Goal: Check status: Check status

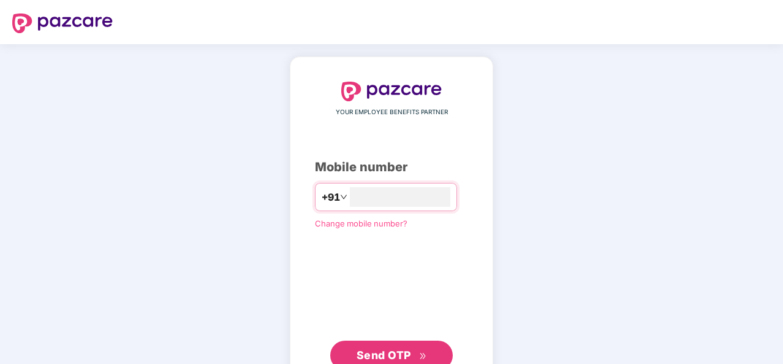
type input "**********"
click at [375, 357] on span "Send OTP" at bounding box center [384, 353] width 55 height 13
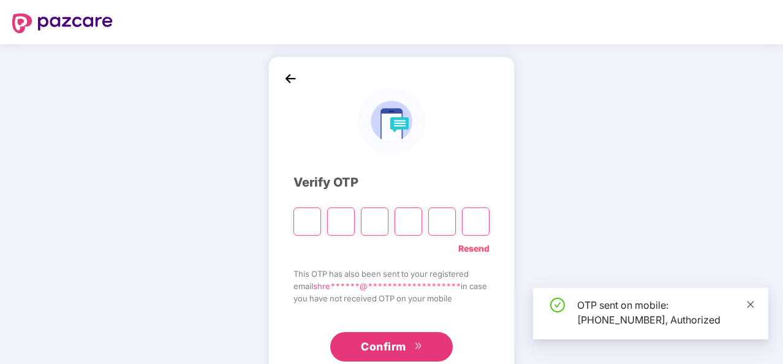
click at [752, 308] on icon "close" at bounding box center [751, 304] width 9 height 9
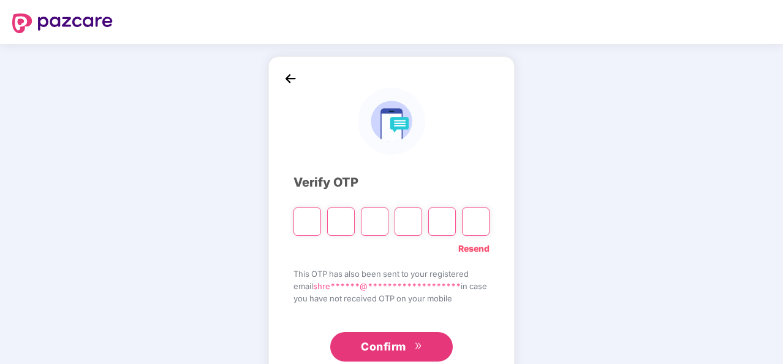
click at [308, 225] on input "Please enter verification code. Digit 1" at bounding box center [308, 221] width 28 height 28
type input "*"
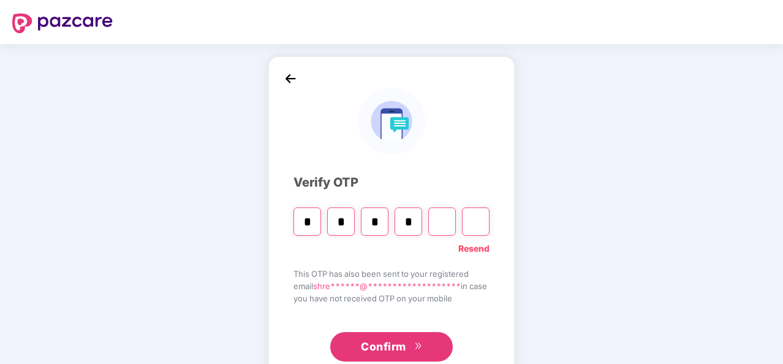
type input "*"
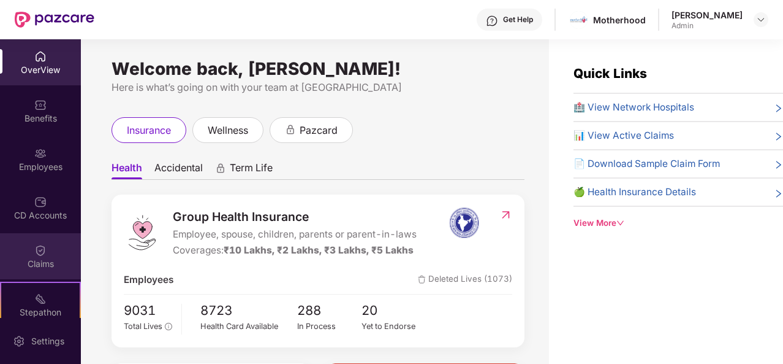
click at [50, 258] on div "Claims" at bounding box center [40, 263] width 81 height 12
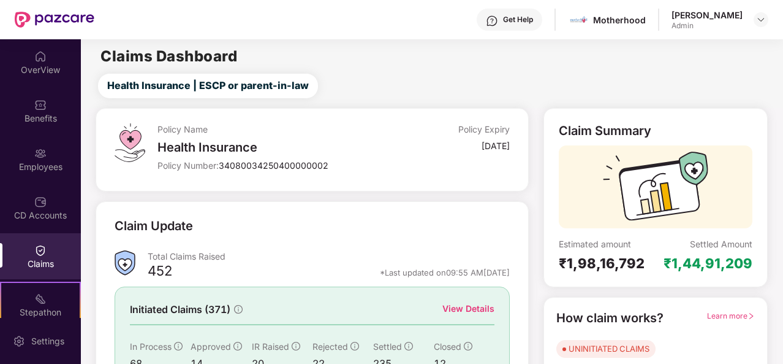
click at [396, 118] on div "Policy Name Health Insurance Policy Number: 34080034250400000002 Policy Expiry …" at bounding box center [312, 149] width 433 height 83
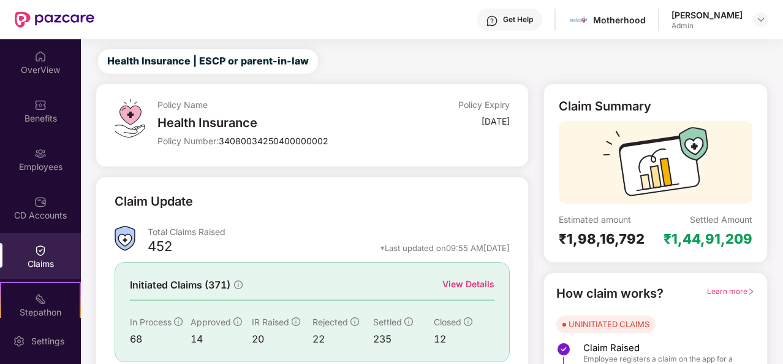
scroll to position [115, 0]
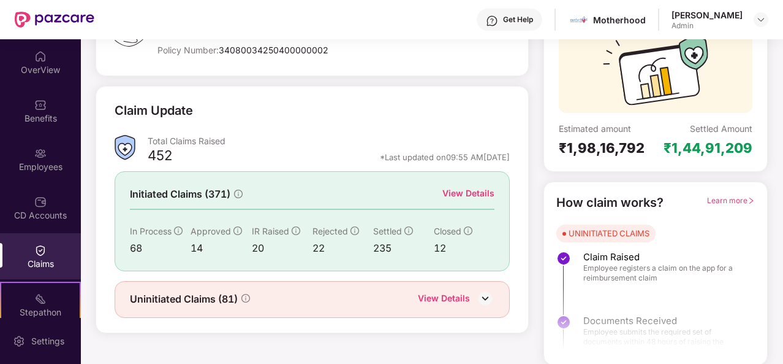
click at [471, 192] on div "View Details" at bounding box center [469, 192] width 52 height 13
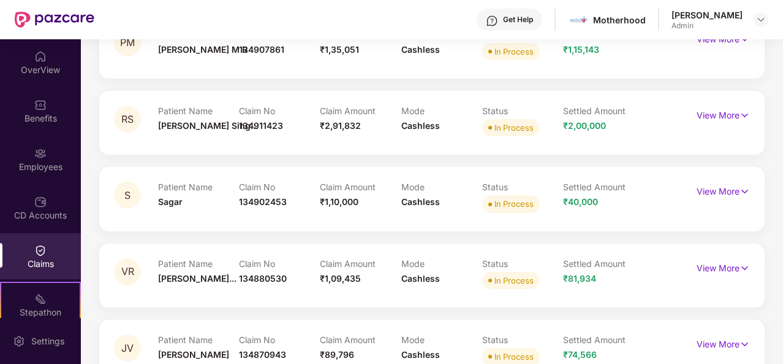
scroll to position [0, 0]
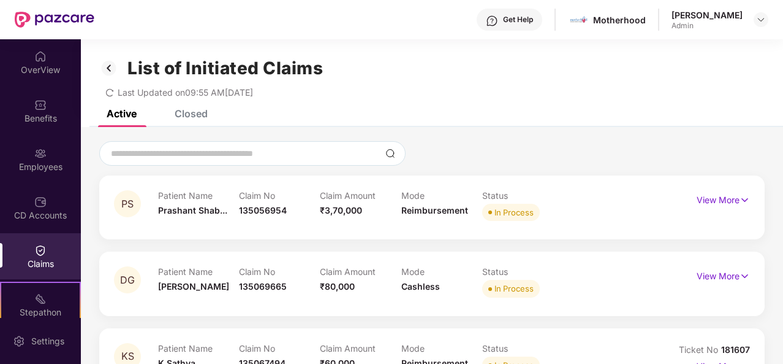
click at [194, 115] on div "Closed" at bounding box center [191, 113] width 33 height 12
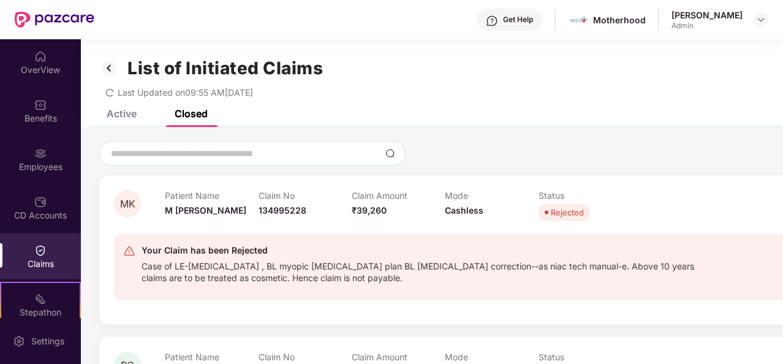
click at [712, 187] on div "MK Patient Name M [PERSON_NAME] Claim No 134995228 Claim Amount ₹39,260 Mode Ca…" at bounding box center [480, 249] width 763 height 149
click at [110, 69] on img at bounding box center [109, 68] width 20 height 21
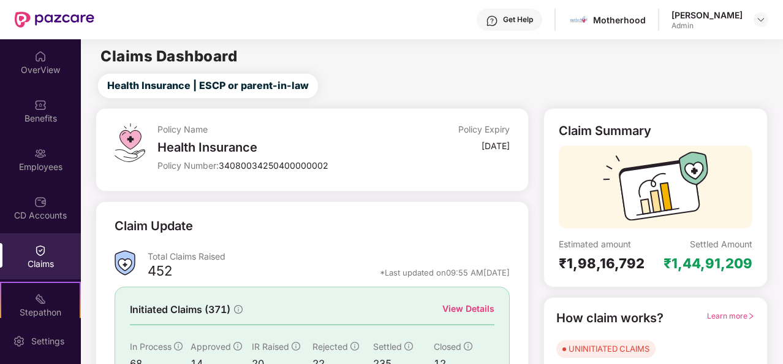
click at [778, 78] on div "Health Insurance | ESCP or parent-in-law" at bounding box center [434, 86] width 697 height 25
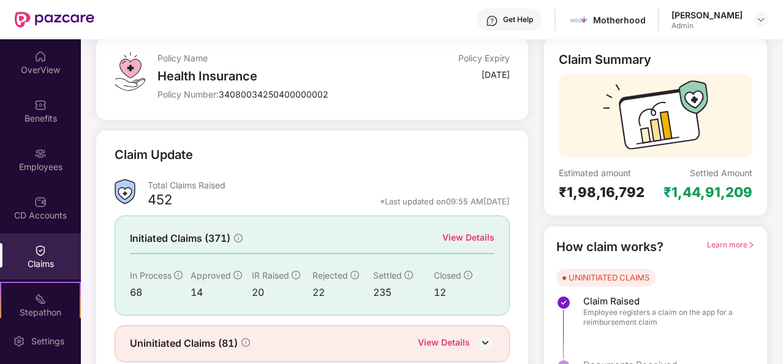
scroll to position [115, 0]
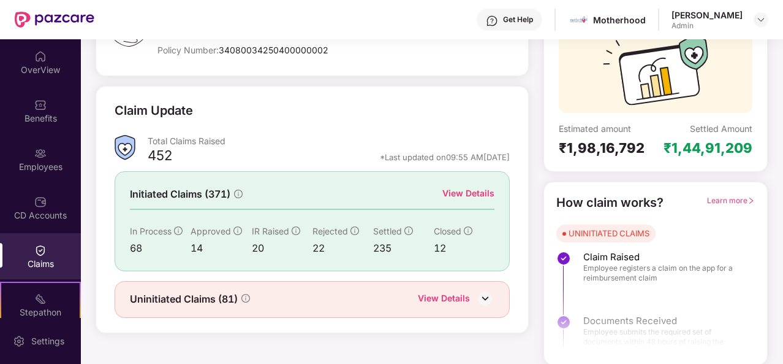
click at [457, 297] on div "View Details" at bounding box center [444, 299] width 52 height 16
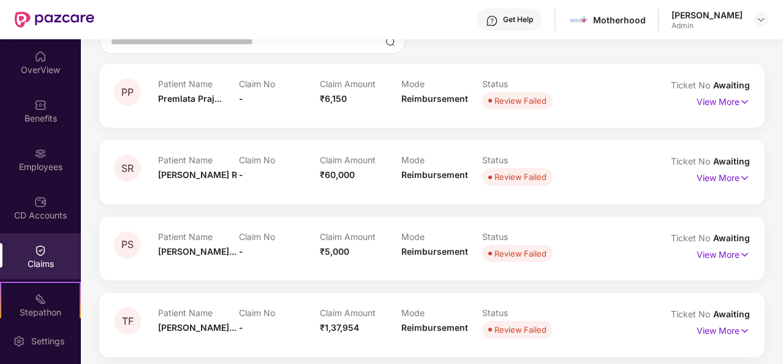
click at [560, 48] on div at bounding box center [432, 41] width 666 height 25
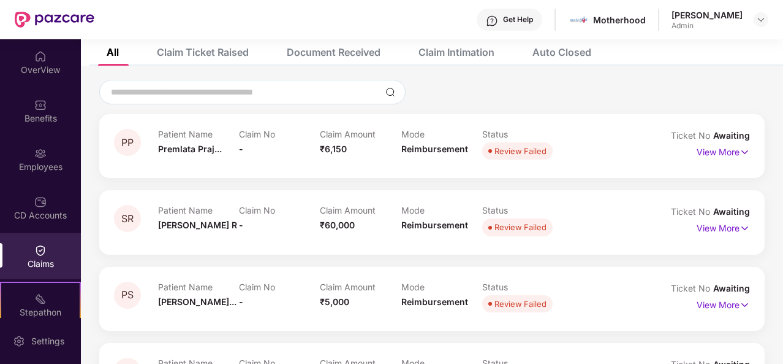
scroll to position [0, 0]
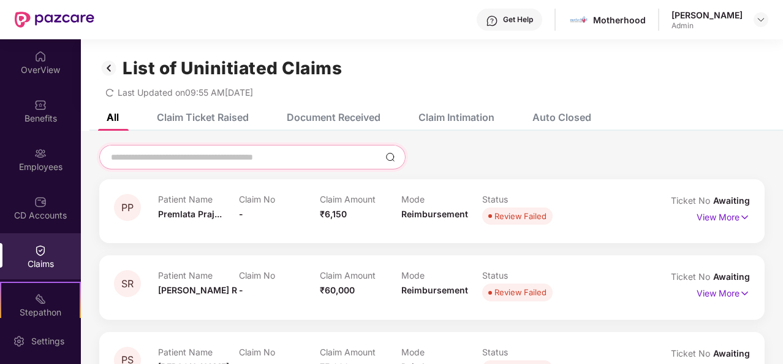
click at [268, 162] on input at bounding box center [245, 157] width 271 height 13
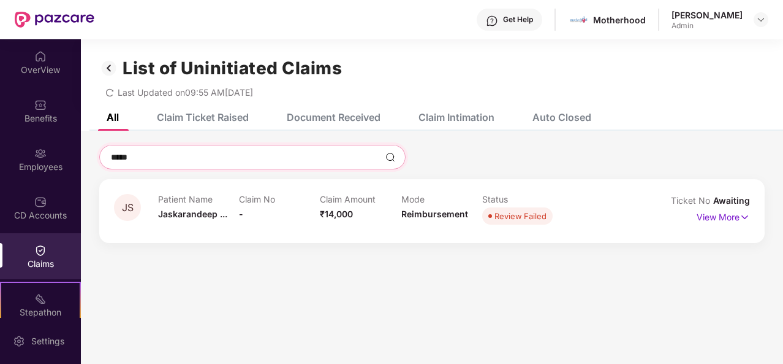
drag, startPoint x: 268, startPoint y: 162, endPoint x: 77, endPoint y: 150, distance: 191.1
click at [77, 150] on div "OverView Benefits Employees CD Accounts Claims Stepathon New Challenge 30 Endor…" at bounding box center [391, 201] width 783 height 324
click at [345, 115] on div "Document Received" at bounding box center [334, 117] width 94 height 12
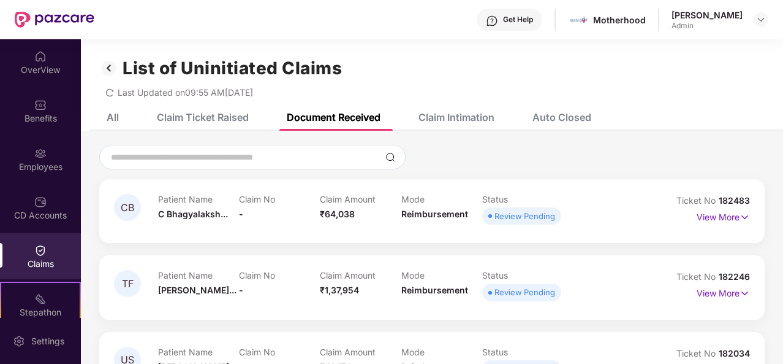
click at [572, 115] on div "Auto Closed" at bounding box center [562, 117] width 59 height 12
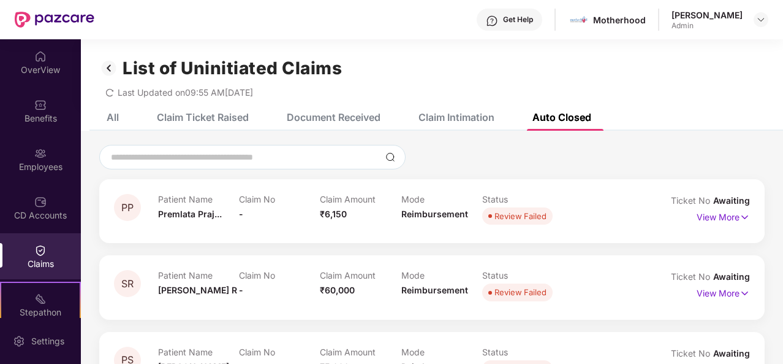
click at [572, 115] on div "Auto Closed" at bounding box center [562, 117] width 59 height 12
drag, startPoint x: 781, startPoint y: 45, endPoint x: 777, endPoint y: 56, distance: 12.2
click at [777, 56] on div "List of Uninitiated Claims Last Updated on 09:55 AM[DATE]" at bounding box center [432, 71] width 703 height 64
click at [299, 167] on div at bounding box center [252, 157] width 307 height 25
click at [281, 164] on div at bounding box center [252, 157] width 307 height 25
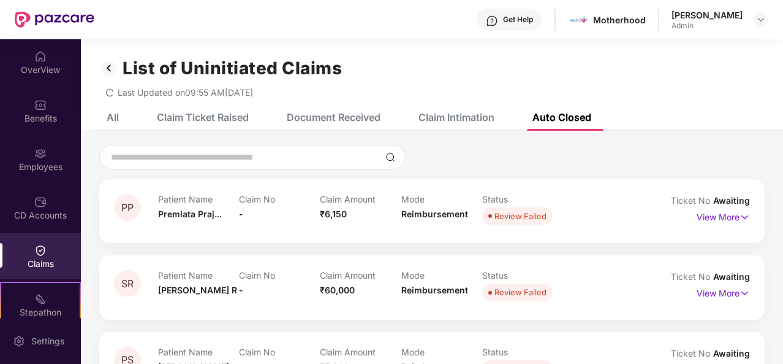
click at [107, 109] on div "All" at bounding box center [103, 117] width 31 height 27
click at [162, 161] on input at bounding box center [245, 157] width 271 height 13
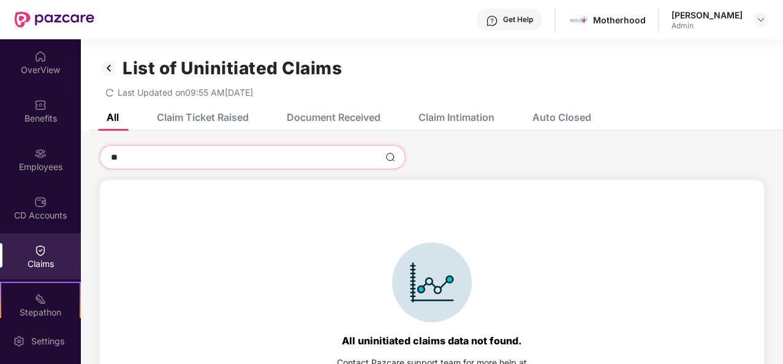
type input "**"
drag, startPoint x: 163, startPoint y: 153, endPoint x: 68, endPoint y: 181, distance: 99.3
click at [68, 181] on div "OverView Benefits Employees CD Accounts Claims Stepathon New Challenge 30 Endor…" at bounding box center [391, 201] width 783 height 324
click at [199, 118] on div "Claim Ticket Raised" at bounding box center [203, 117] width 92 height 12
